Goal: Information Seeking & Learning: Compare options

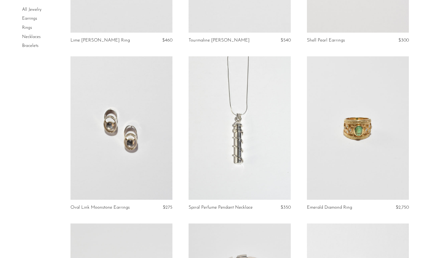
scroll to position [740, 0]
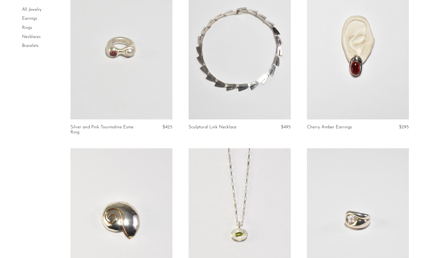
click at [131, 94] on link at bounding box center [122, 47] width 102 height 143
click at [256, 52] on link at bounding box center [240, 47] width 102 height 143
click at [348, 203] on link at bounding box center [358, 219] width 102 height 143
click at [253, 90] on link at bounding box center [240, 47] width 102 height 143
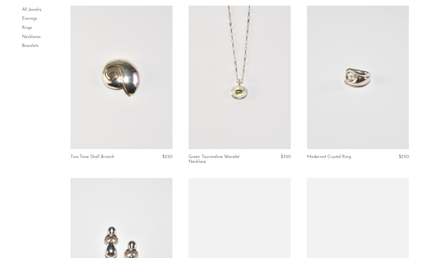
scroll to position [885, 0]
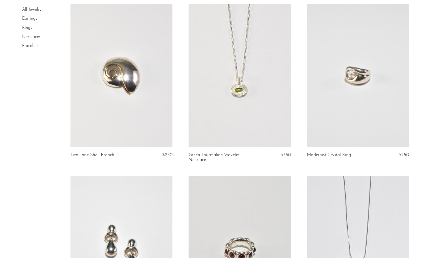
click at [110, 104] on link at bounding box center [122, 75] width 102 height 143
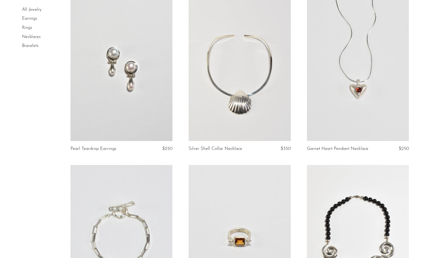
scroll to position [1861, 0]
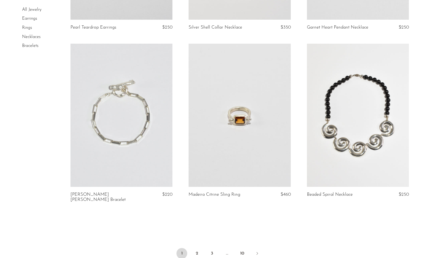
click at [104, 104] on link at bounding box center [122, 115] width 102 height 143
click at [194, 248] on link "2" at bounding box center [197, 253] width 11 height 11
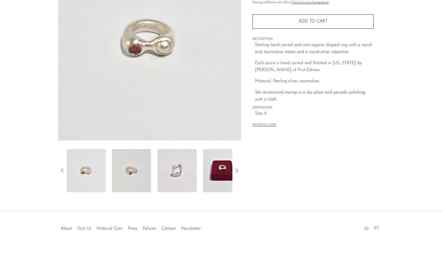
scroll to position [93, 0]
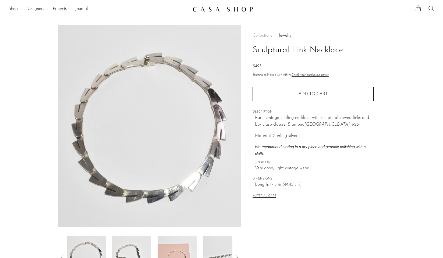
click at [133, 252] on img at bounding box center [131, 256] width 39 height 43
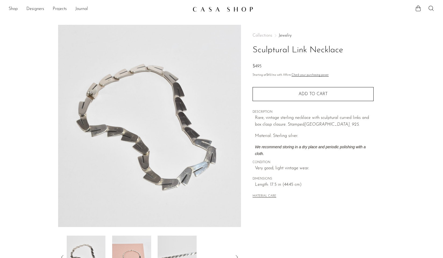
click at [143, 248] on img at bounding box center [131, 256] width 39 height 43
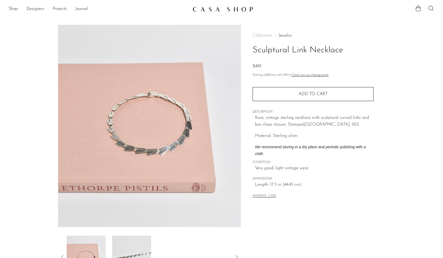
click at [137, 245] on img at bounding box center [131, 256] width 39 height 43
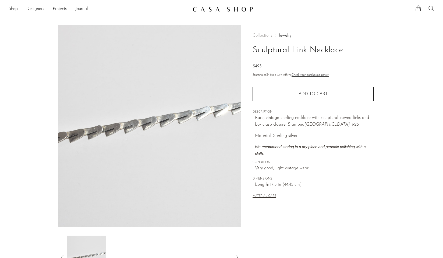
click at [89, 247] on img at bounding box center [85, 256] width 39 height 43
click at [62, 255] on icon at bounding box center [62, 257] width 6 height 6
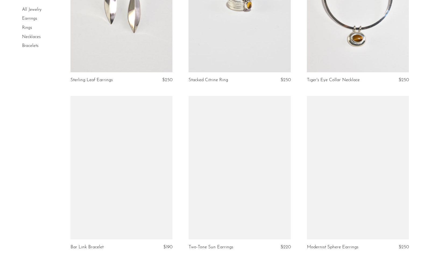
scroll to position [308, 0]
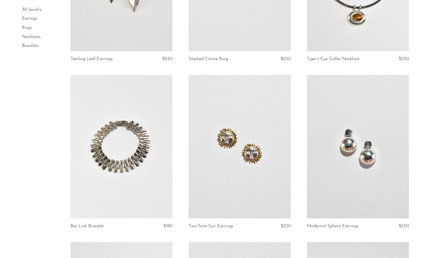
click at [140, 146] on link at bounding box center [122, 146] width 102 height 143
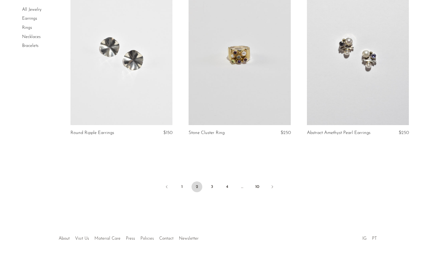
scroll to position [1917, 0]
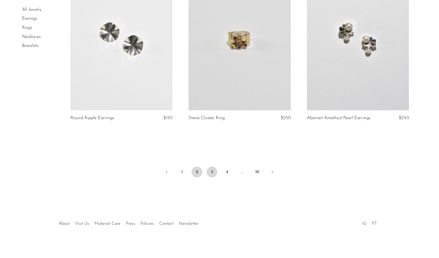
click at [210, 168] on link "3" at bounding box center [212, 171] width 11 height 11
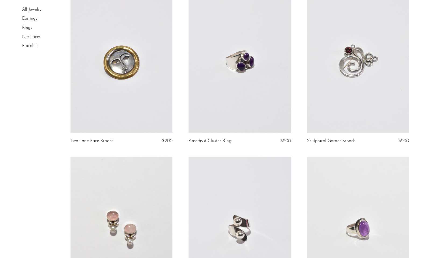
scroll to position [1917, 0]
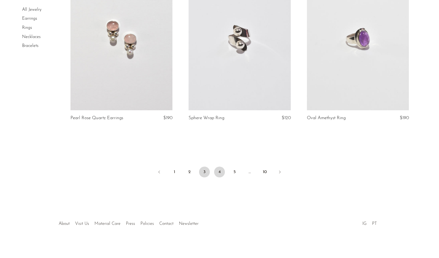
click at [219, 167] on link "4" at bounding box center [219, 171] width 11 height 11
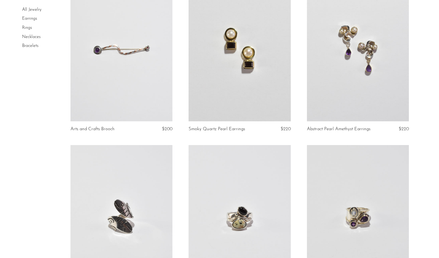
scroll to position [619, 0]
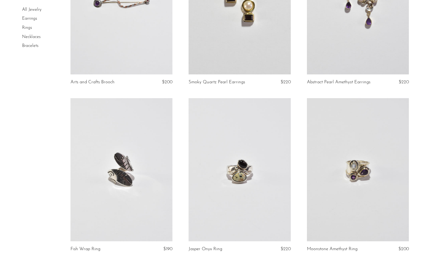
click at [105, 160] on link at bounding box center [122, 169] width 102 height 143
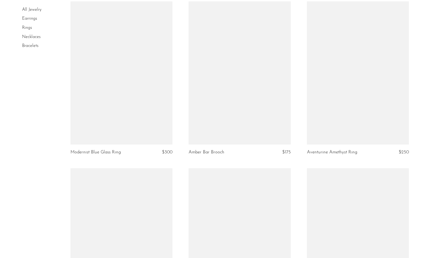
scroll to position [1213, 0]
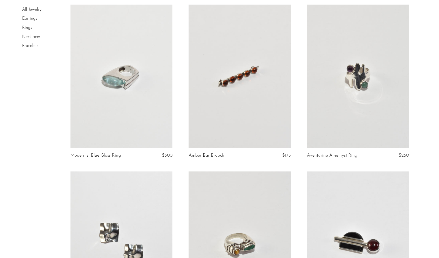
click at [123, 97] on link at bounding box center [122, 76] width 102 height 143
click at [370, 91] on link at bounding box center [358, 76] width 102 height 143
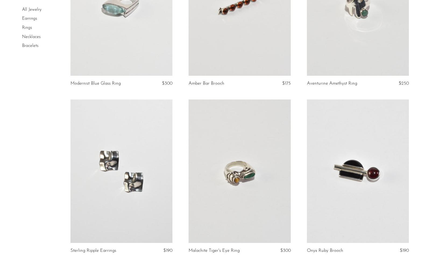
scroll to position [1460, 0]
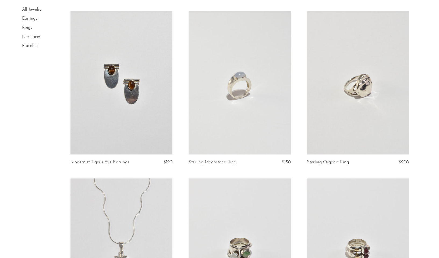
scroll to position [1917, 0]
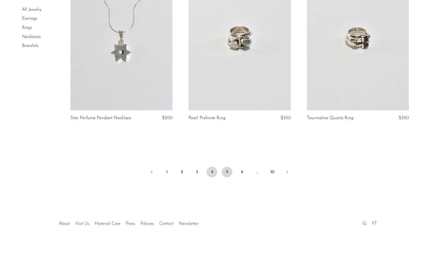
click at [229, 170] on link "5" at bounding box center [227, 171] width 11 height 11
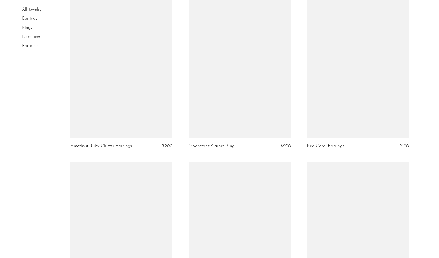
scroll to position [1922, 0]
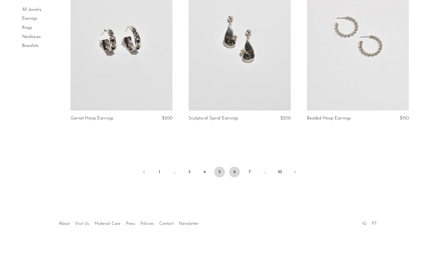
click at [236, 169] on link "6" at bounding box center [234, 171] width 11 height 11
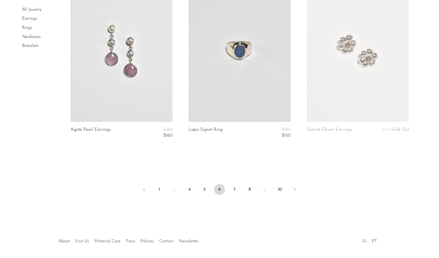
scroll to position [1943, 0]
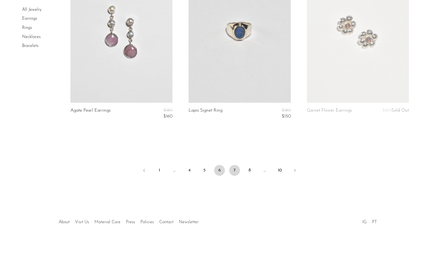
click at [235, 168] on link "7" at bounding box center [234, 170] width 11 height 11
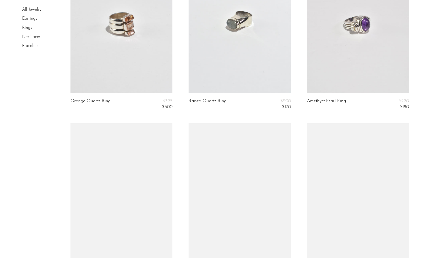
scroll to position [987, 0]
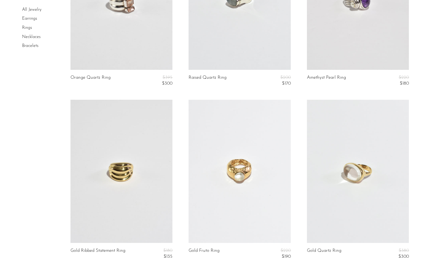
click at [125, 174] on link at bounding box center [122, 171] width 102 height 143
click at [222, 179] on link at bounding box center [240, 171] width 102 height 143
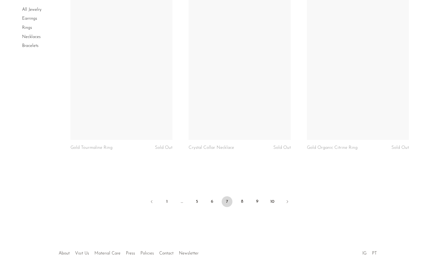
scroll to position [1975, 0]
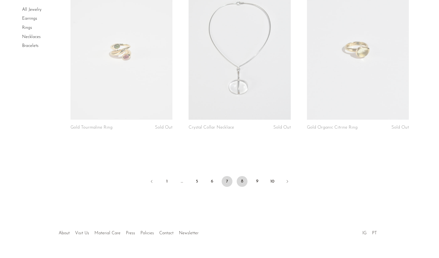
click at [244, 178] on link "8" at bounding box center [242, 181] width 11 height 11
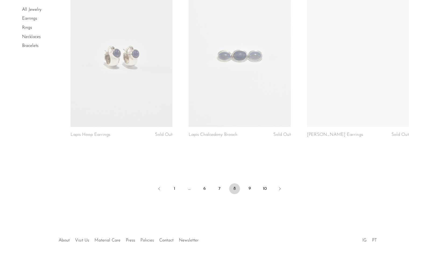
scroll to position [1917, 0]
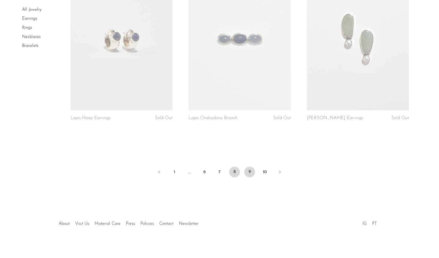
click at [251, 167] on link "9" at bounding box center [249, 171] width 11 height 11
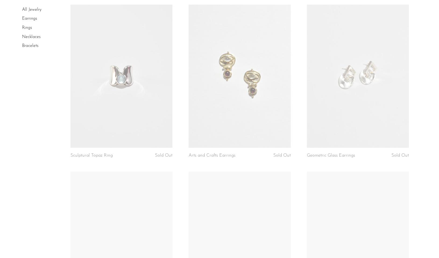
scroll to position [1234, 0]
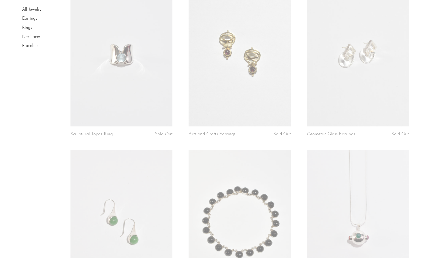
click at [33, 33] on li "Necklaces" at bounding box center [42, 37] width 40 height 9
click at [33, 35] on link "Necklaces" at bounding box center [31, 37] width 19 height 4
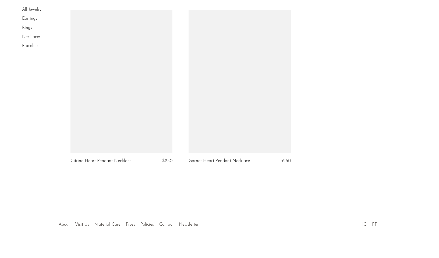
scroll to position [1728, 0]
